Goal: Information Seeking & Learning: Learn about a topic

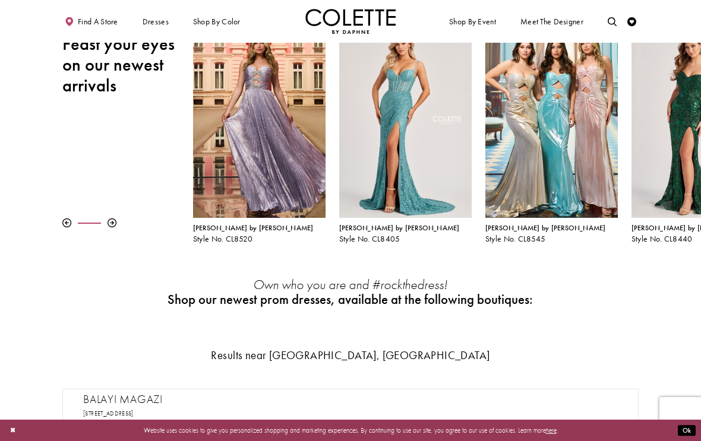
scroll to position [142, 0]
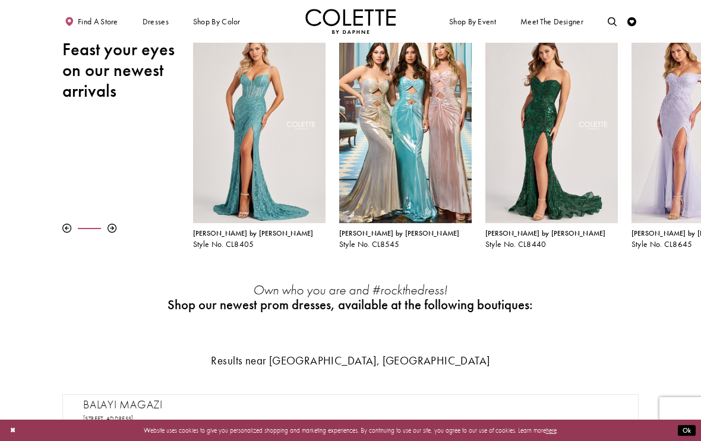
click at [390, 229] on span "[PERSON_NAME] by [PERSON_NAME]" at bounding box center [399, 234] width 121 height 10
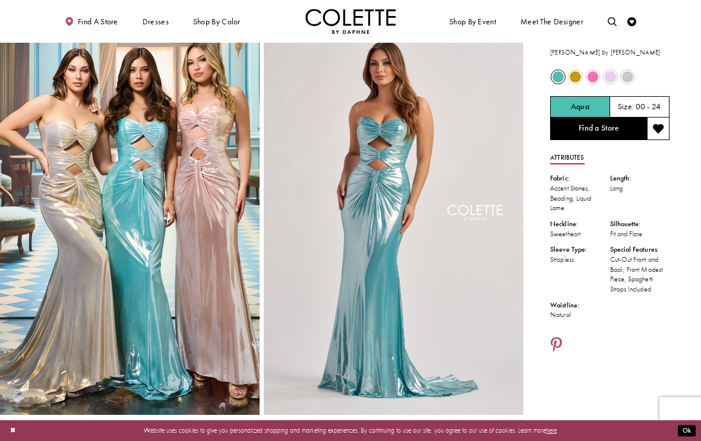
scroll to position [18, 0]
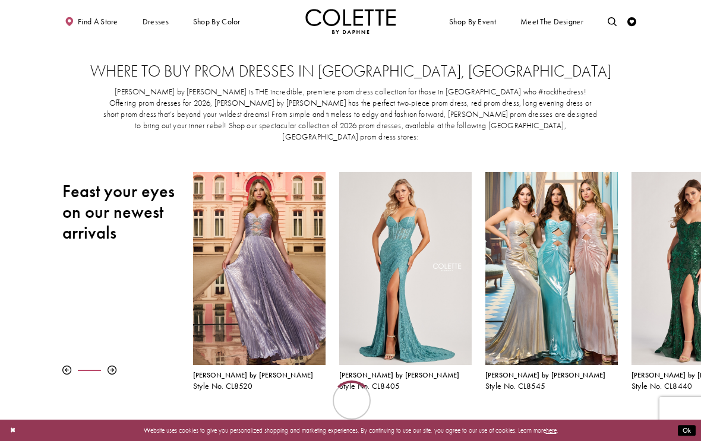
scroll to position [162, 0]
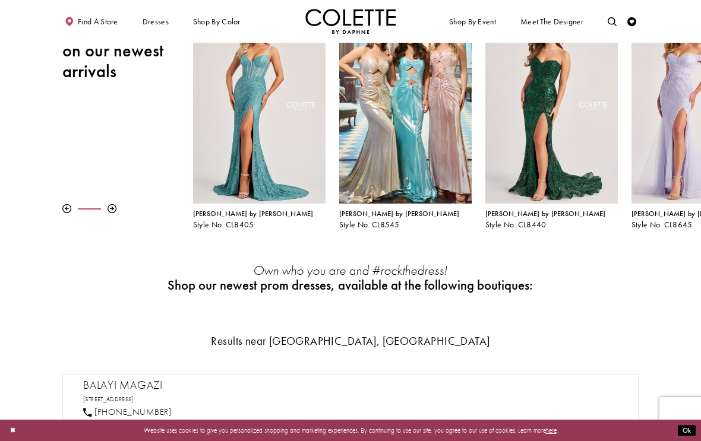
click at [216, 209] on span "[PERSON_NAME] by [PERSON_NAME]" at bounding box center [253, 214] width 121 height 10
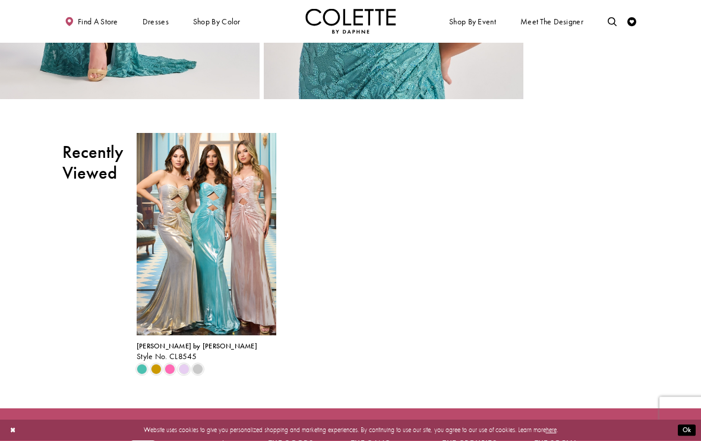
scroll to position [1500, 0]
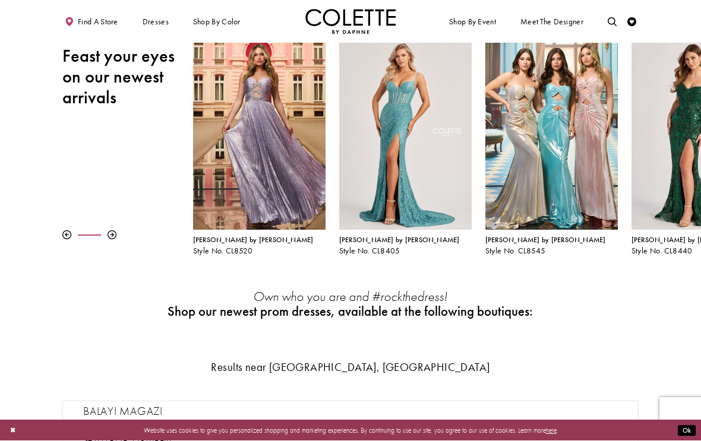
scroll to position [89, 0]
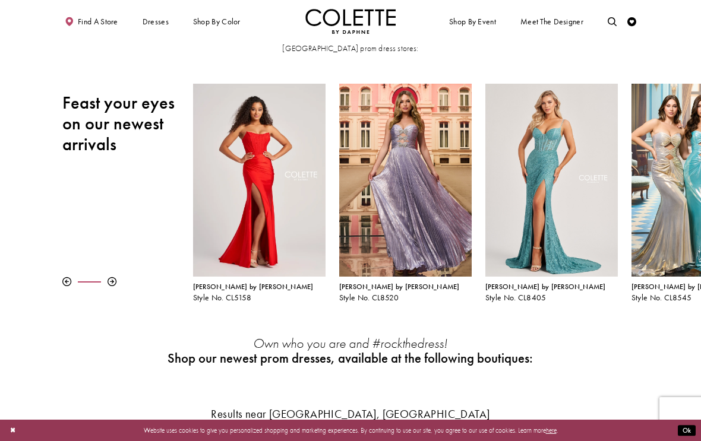
click at [217, 282] on span "[PERSON_NAME] by [PERSON_NAME]" at bounding box center [253, 287] width 121 height 10
